Goal: Task Accomplishment & Management: Manage account settings

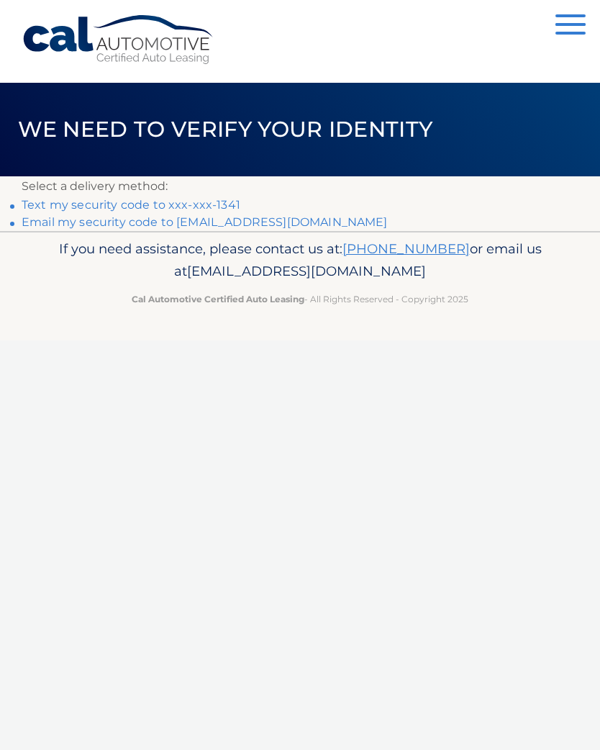
click at [206, 202] on link "Text my security code to xxx-xxx-1341" at bounding box center [131, 205] width 219 height 14
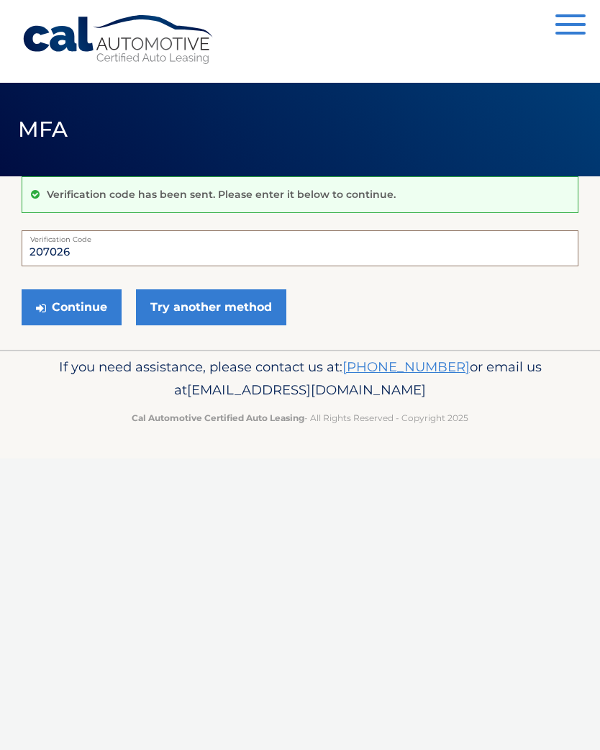
type input "207026"
click at [78, 304] on button "Continue" at bounding box center [72, 307] width 100 height 36
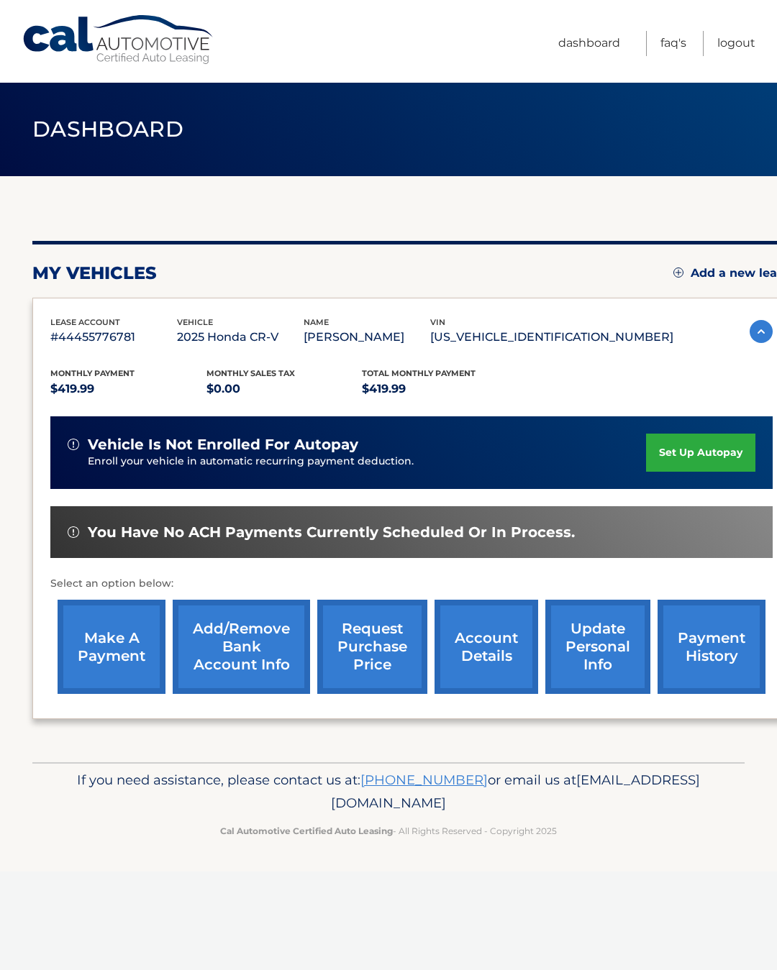
click at [110, 650] on link "make a payment" at bounding box center [112, 647] width 108 height 94
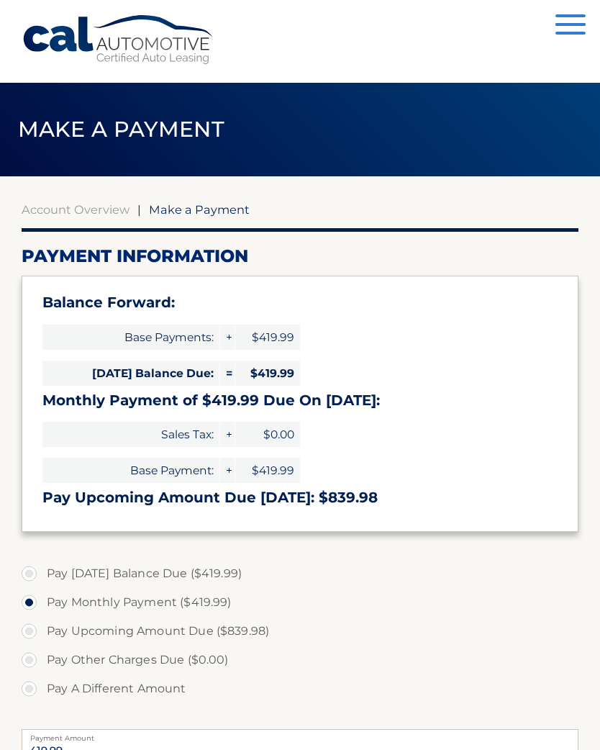
select select "YWMyZTFhMWMtZjA5Mi00YTk3LWFlYTAtZTM2MjBmODgyMTRj"
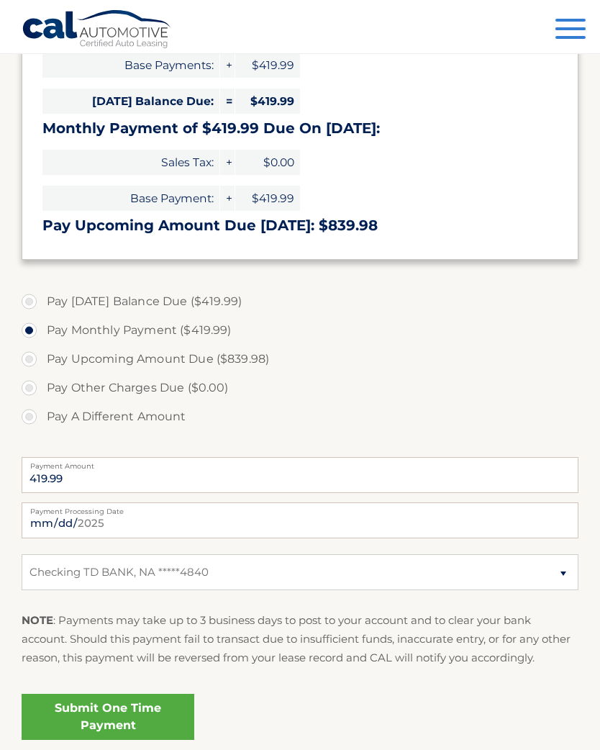
scroll to position [276, 0]
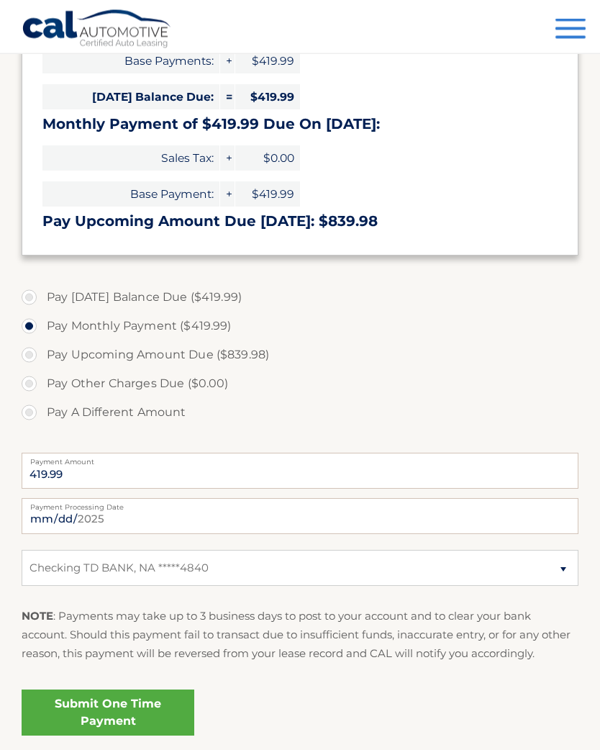
click at [133, 711] on link "Submit One Time Payment" at bounding box center [108, 713] width 173 height 46
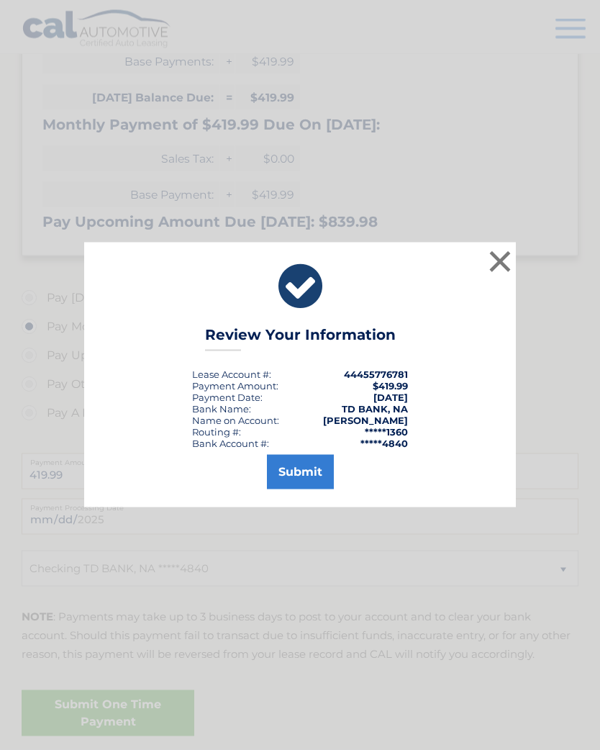
scroll to position [276, 0]
click at [306, 488] on button "Submit" at bounding box center [300, 472] width 67 height 35
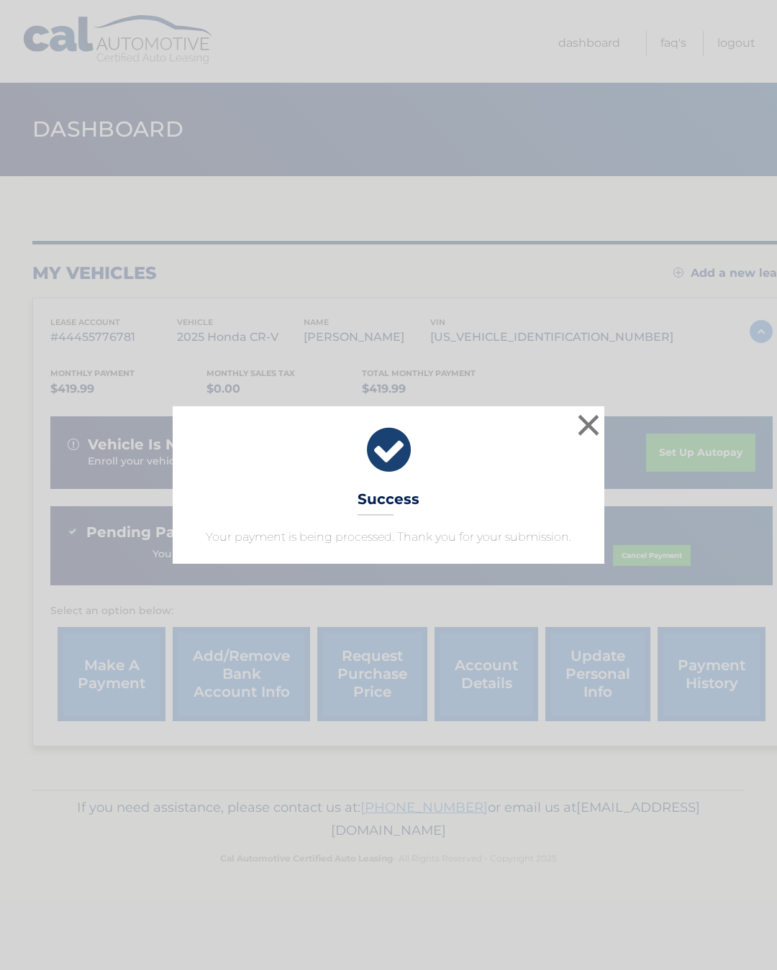
click at [602, 421] on button "×" at bounding box center [588, 425] width 29 height 29
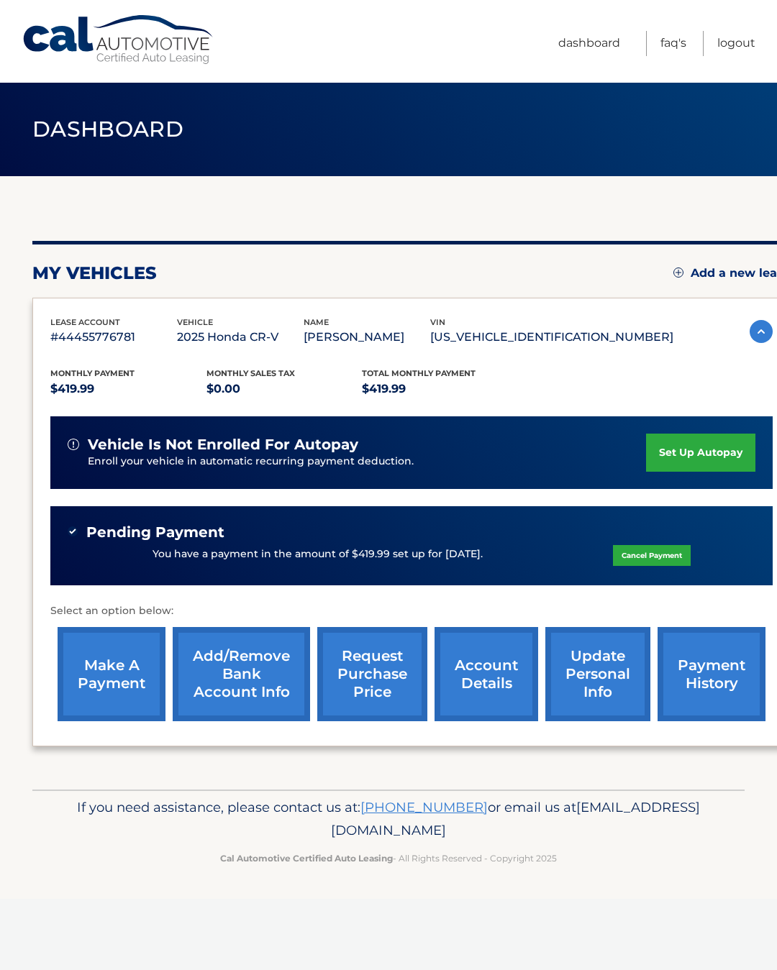
click at [736, 48] on link "Logout" at bounding box center [736, 43] width 38 height 25
